Goal: Check status: Check status

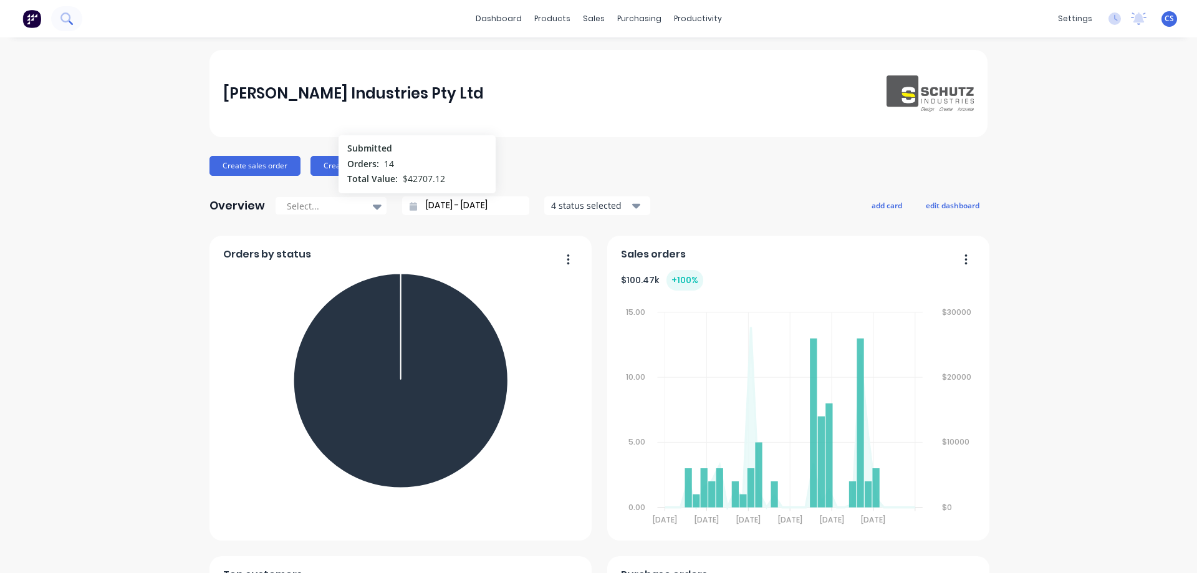
click at [67, 14] on icon at bounding box center [65, 17] width 10 height 10
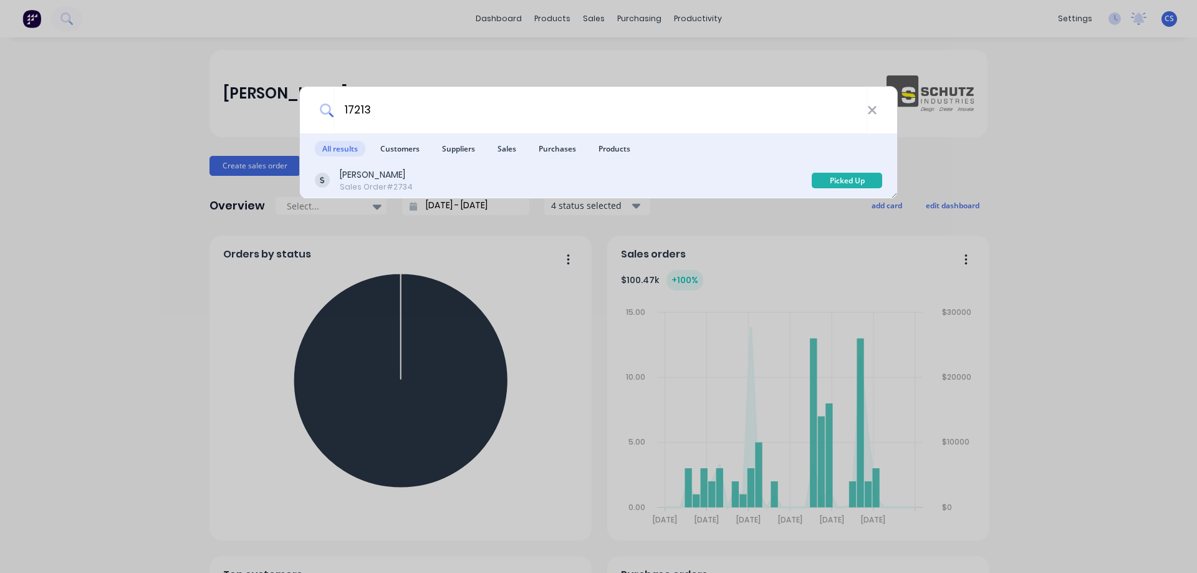
type input "17213"
click at [522, 176] on div "[PERSON_NAME] Sales Order #2734" at bounding box center [563, 180] width 497 height 24
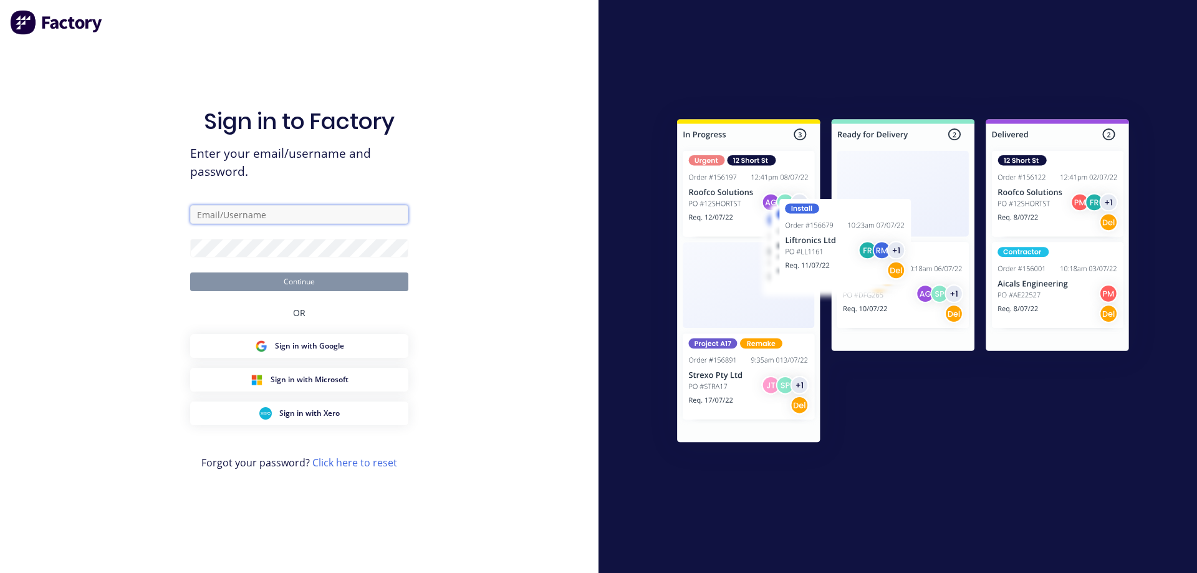
click at [292, 211] on input "text" at bounding box center [299, 214] width 218 height 19
type input "[EMAIL_ADDRESS][DOMAIN_NAME]"
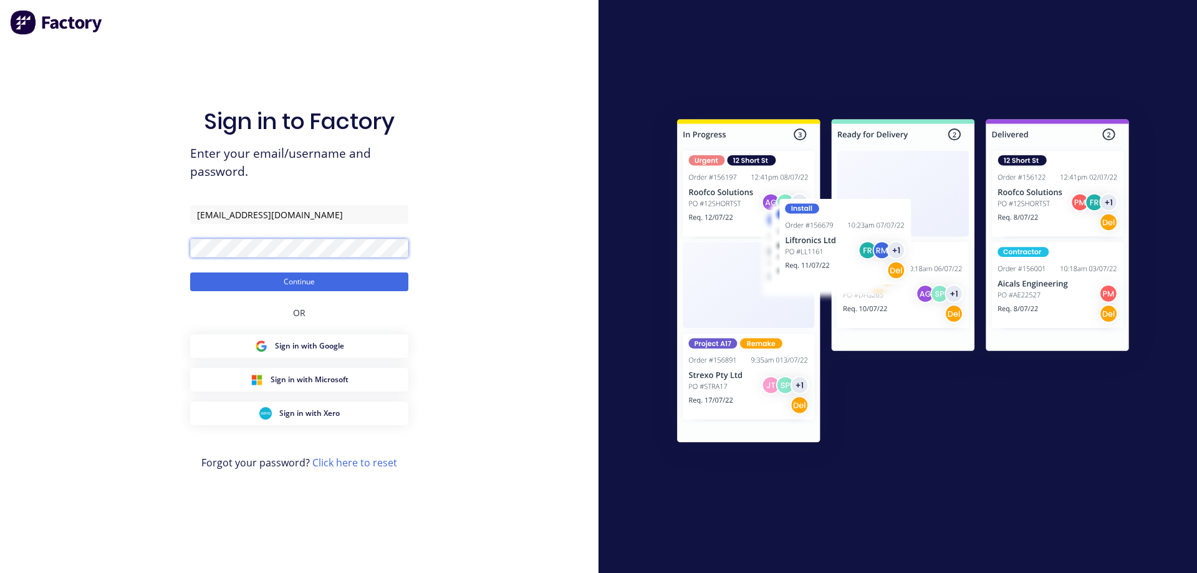
click at [190, 272] on button "Continue" at bounding box center [299, 281] width 218 height 19
